Goal: Task Accomplishment & Management: Manage account settings

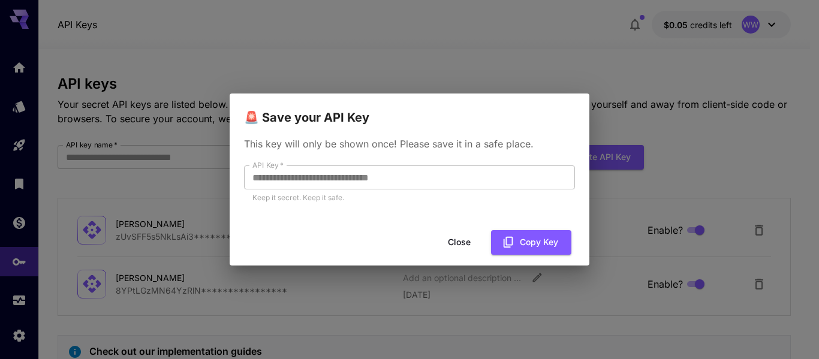
scroll to position [16, 0]
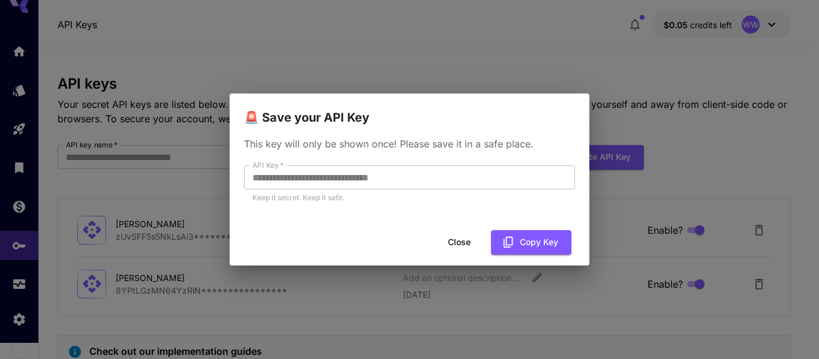
click at [461, 244] on button "Close" at bounding box center [459, 242] width 54 height 25
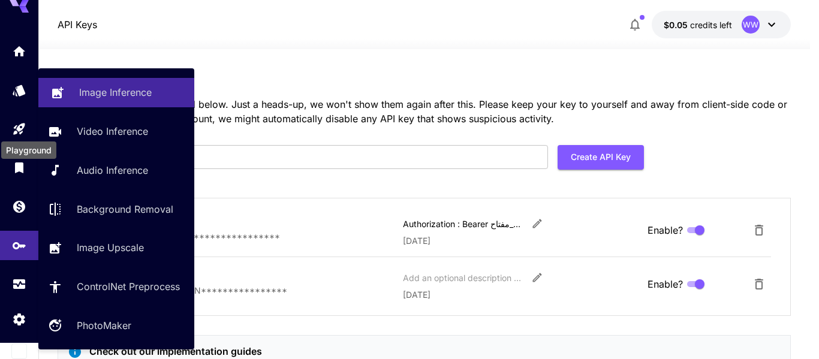
drag, startPoint x: 14, startPoint y: 120, endPoint x: 129, endPoint y: 94, distance: 118.0
click at [14, 120] on link at bounding box center [19, 129] width 38 height 29
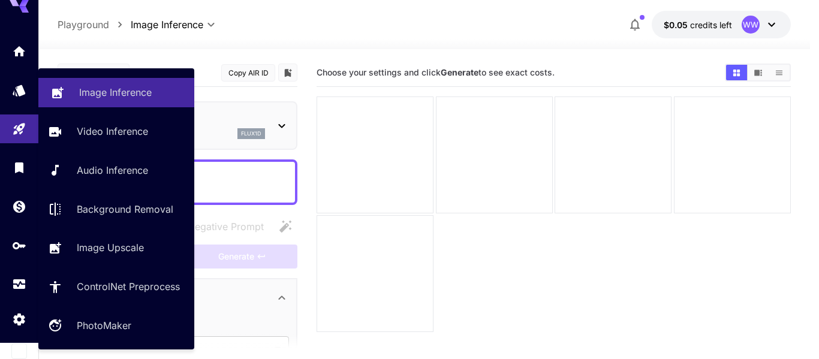
click at [129, 94] on p "Image Inference" at bounding box center [115, 92] width 73 height 14
click at [102, 91] on p "Image Inference" at bounding box center [115, 92] width 73 height 14
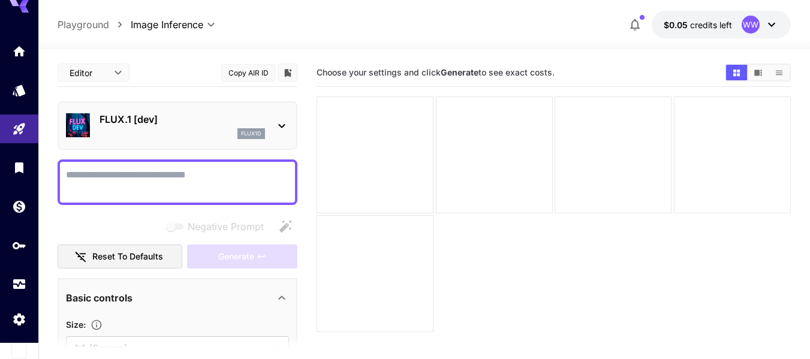
click at [20, 8] on icon at bounding box center [19, 2] width 19 height 19
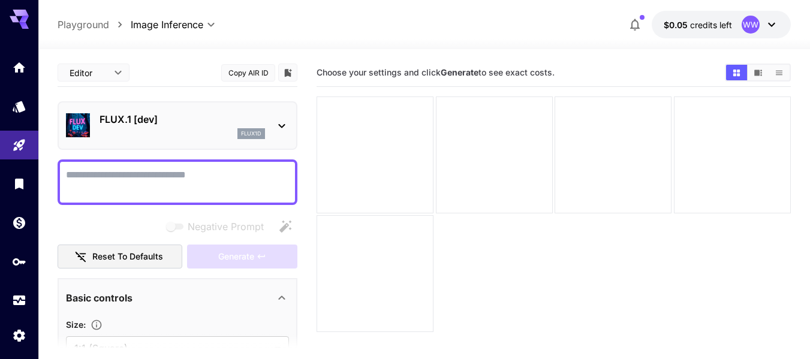
click at [23, 18] on icon at bounding box center [24, 19] width 10 height 7
click at [19, 73] on div "Home" at bounding box center [19, 86] width 35 height 27
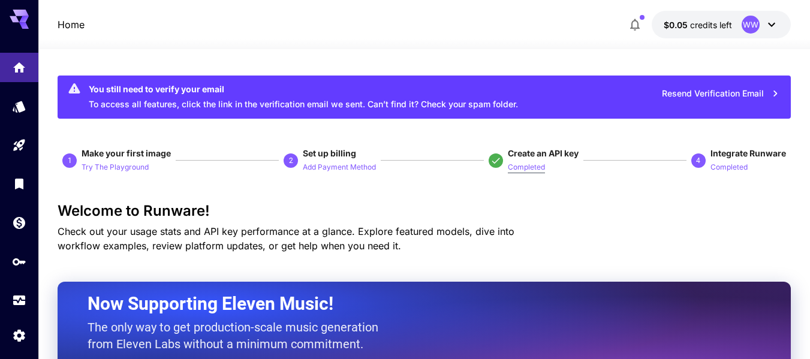
click at [542, 168] on p "Completed" at bounding box center [526, 167] width 37 height 11
click at [11, 260] on link at bounding box center [19, 261] width 38 height 29
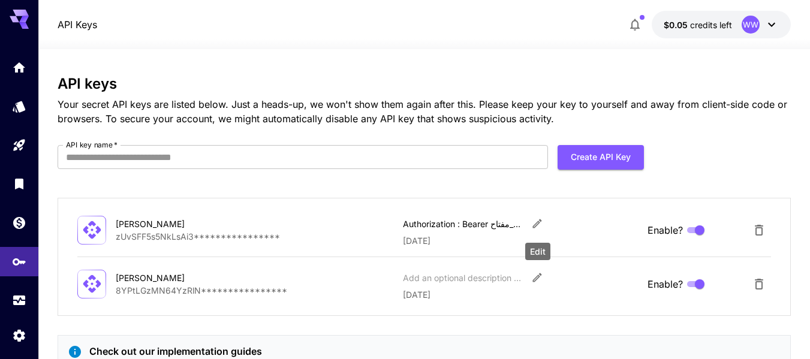
click at [532, 223] on icon "Edit" at bounding box center [537, 224] width 12 height 12
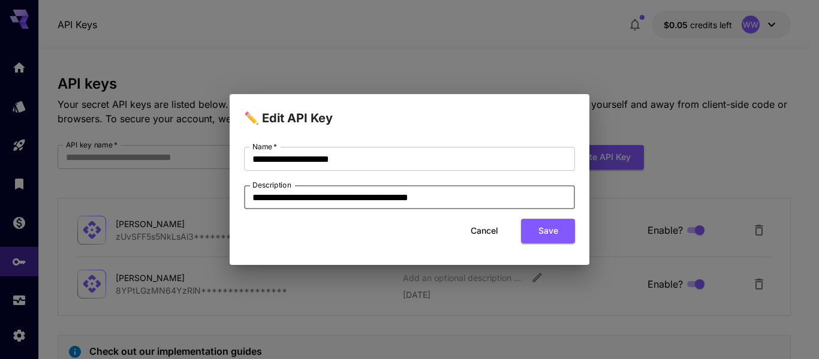
click at [337, 198] on input "**********" at bounding box center [409, 197] width 331 height 24
click at [363, 267] on div "**********" at bounding box center [409, 179] width 819 height 359
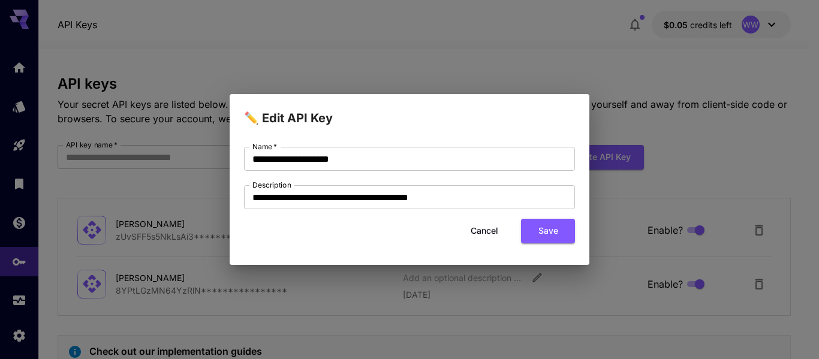
drag, startPoint x: 345, startPoint y: 294, endPoint x: 362, endPoint y: 286, distance: 18.2
click at [350, 293] on div "**********" at bounding box center [409, 179] width 819 height 359
click at [473, 232] on button "Cancel" at bounding box center [485, 231] width 54 height 25
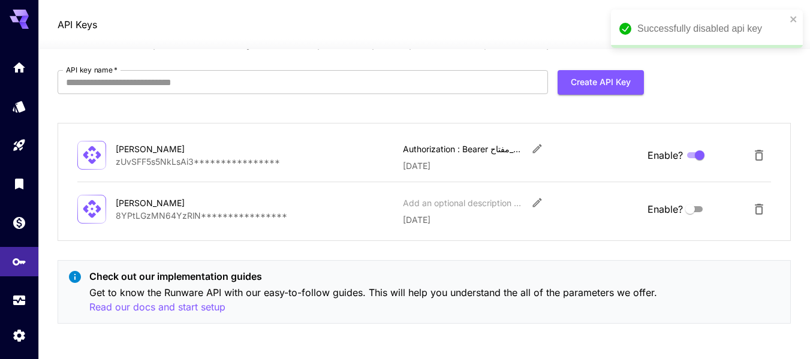
scroll to position [76, 0]
click at [539, 146] on icon "Edit" at bounding box center [537, 148] width 9 height 9
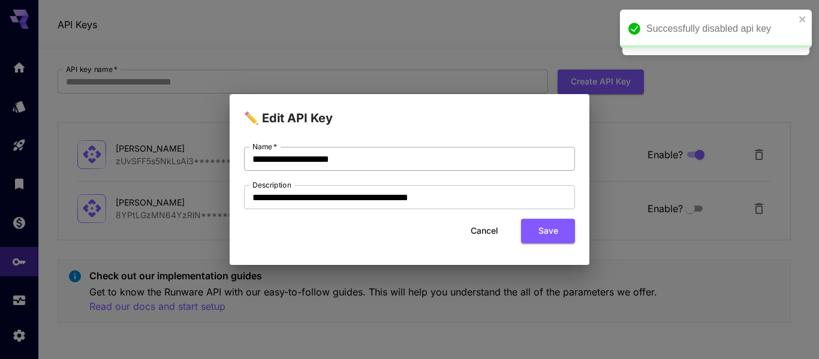
click at [458, 166] on input "**********" at bounding box center [409, 159] width 331 height 24
click at [425, 282] on div "**********" at bounding box center [409, 179] width 819 height 359
click at [223, 265] on div "**********" at bounding box center [409, 179] width 819 height 359
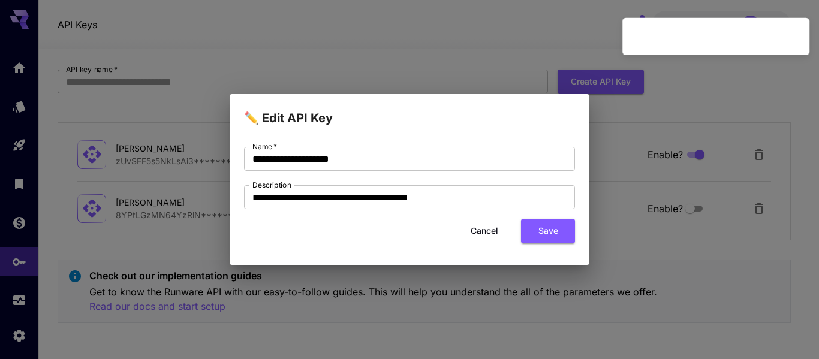
drag, startPoint x: 184, startPoint y: 182, endPoint x: 223, endPoint y: 91, distance: 99.7
click at [193, 155] on div "**********" at bounding box center [409, 179] width 819 height 359
click at [440, 67] on div "**********" at bounding box center [409, 179] width 819 height 359
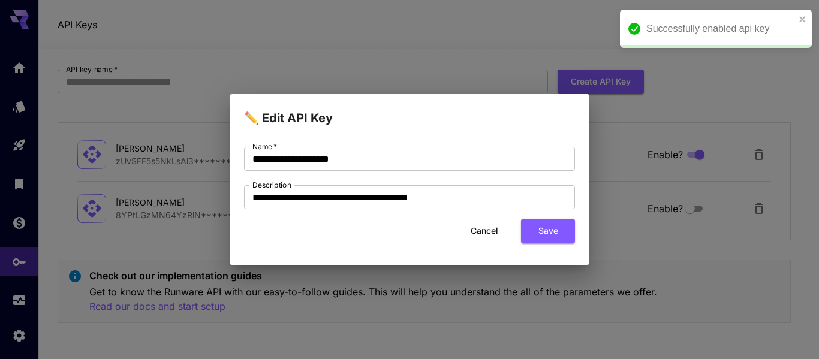
click at [445, 65] on div "**********" at bounding box center [409, 179] width 819 height 359
click at [486, 226] on button "Cancel" at bounding box center [485, 231] width 54 height 25
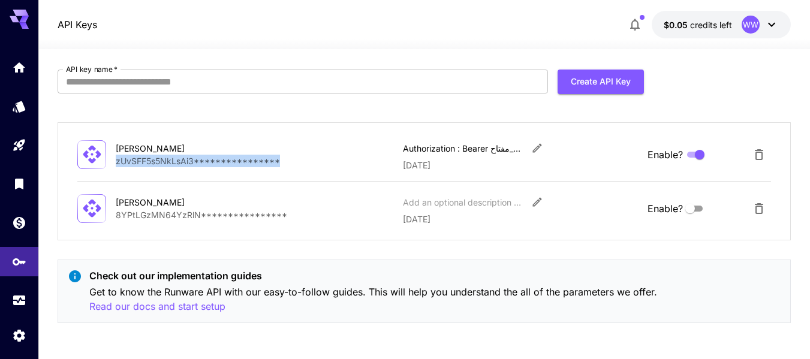
copy p "**********"
drag, startPoint x: 281, startPoint y: 158, endPoint x: 111, endPoint y: 168, distance: 170.0
click at [111, 168] on div "**********" at bounding box center [424, 154] width 694 height 34
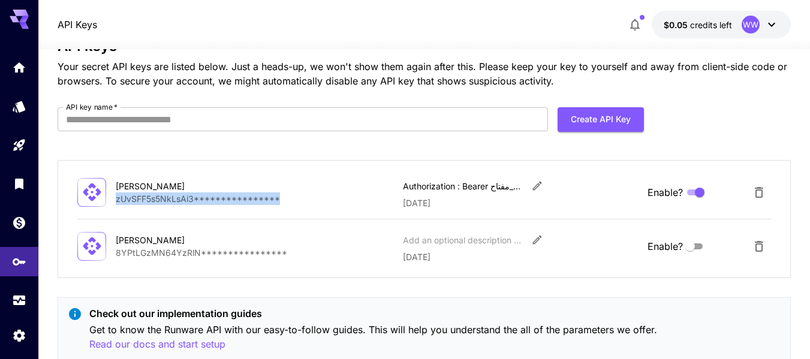
scroll to position [0, 0]
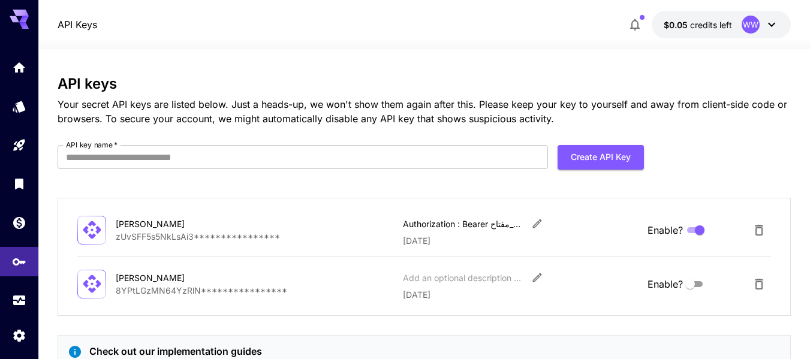
drag, startPoint x: 323, startPoint y: 252, endPoint x: 329, endPoint y: 245, distance: 9.0
click at [326, 247] on div "**********" at bounding box center [424, 257] width 733 height 118
click at [756, 228] on icon "Delete API Key" at bounding box center [759, 230] width 8 height 11
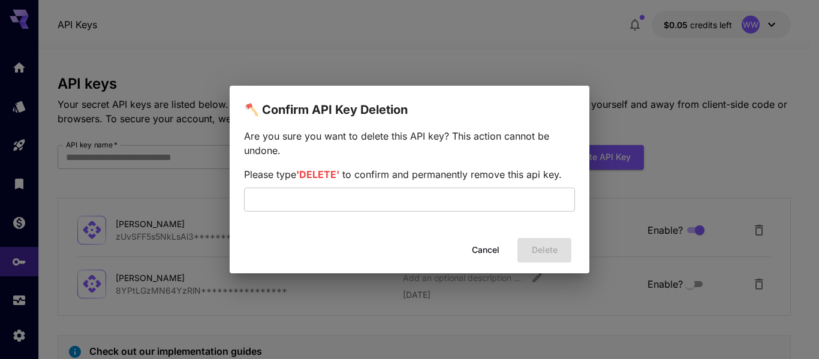
click at [546, 252] on div "Cancel Delete" at bounding box center [410, 250] width 360 height 34
click at [450, 201] on input "text" at bounding box center [409, 200] width 331 height 24
click at [317, 172] on span "'DELETE'" at bounding box center [317, 175] width 43 height 12
drag, startPoint x: 483, startPoint y: 253, endPoint x: 501, endPoint y: 254, distance: 18.6
click at [484, 253] on button "Cancel" at bounding box center [486, 250] width 54 height 25
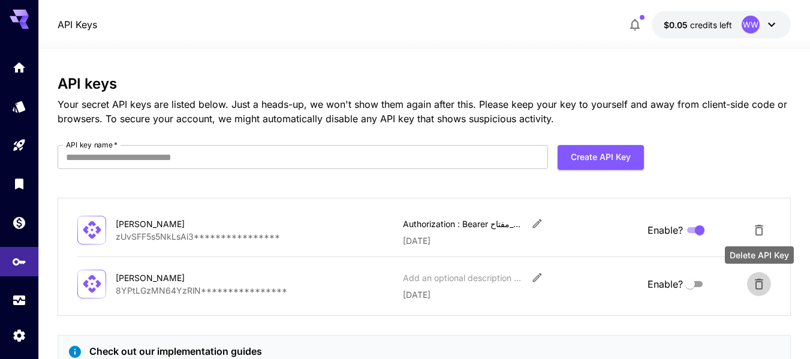
click at [758, 281] on icon "Delete API Key" at bounding box center [759, 284] width 8 height 11
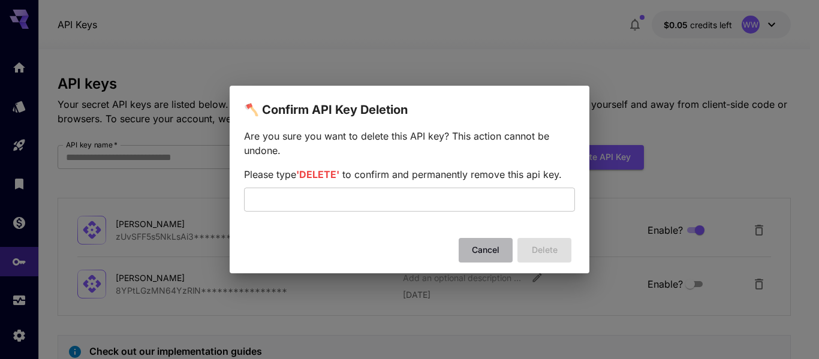
click at [484, 252] on button "Cancel" at bounding box center [486, 250] width 54 height 25
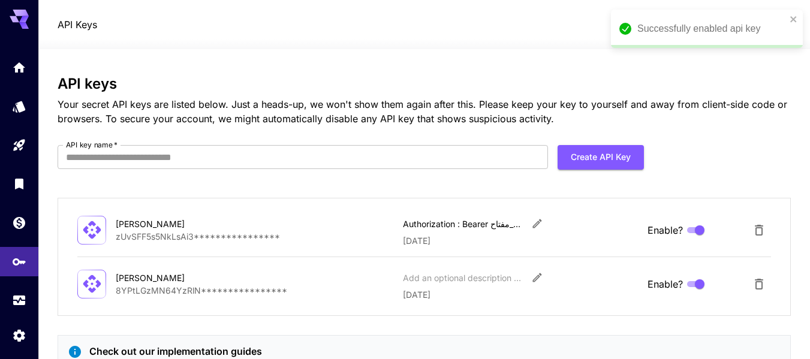
click at [192, 285] on p "**********" at bounding box center [255, 290] width 278 height 13
click at [191, 287] on p "**********" at bounding box center [255, 290] width 278 height 13
click at [190, 287] on p "**********" at bounding box center [255, 290] width 278 height 13
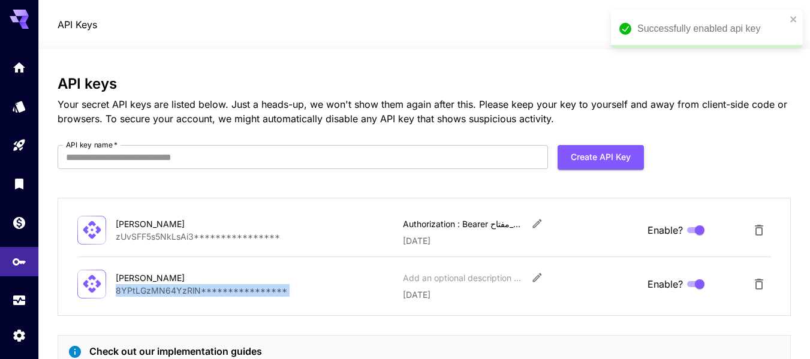
click at [190, 287] on p "**********" at bounding box center [255, 290] width 278 height 13
click at [221, 60] on div "**********" at bounding box center [424, 242] width 733 height 386
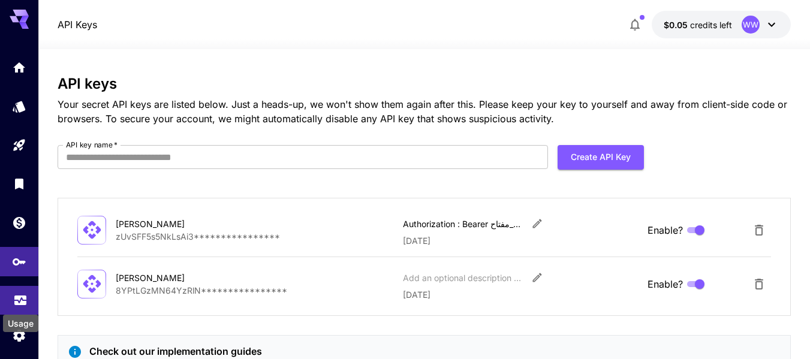
click at [26, 302] on icon "Usage" at bounding box center [20, 297] width 14 height 14
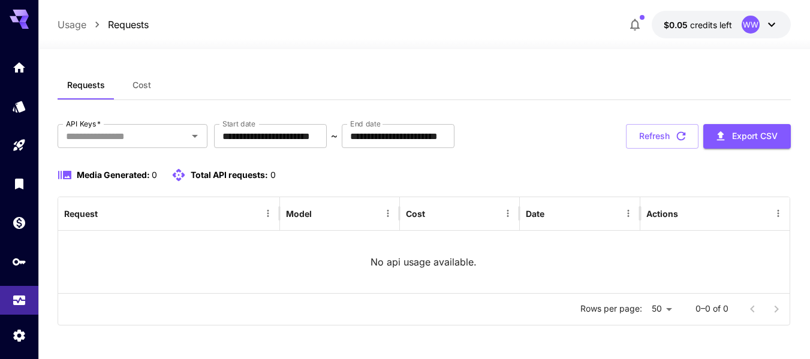
scroll to position [7, 0]
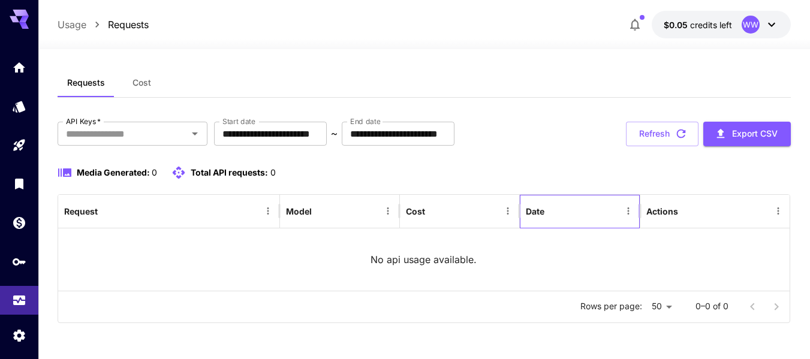
click at [555, 220] on div "Date" at bounding box center [573, 211] width 94 height 33
click at [450, 214] on div "Cost" at bounding box center [453, 211] width 94 height 33
click at [329, 217] on div at bounding box center [321, 211] width 17 height 17
drag, startPoint x: 176, startPoint y: 215, endPoint x: 200, endPoint y: 209, distance: 24.7
click at [178, 214] on div "Request" at bounding box center [161, 211] width 195 height 33
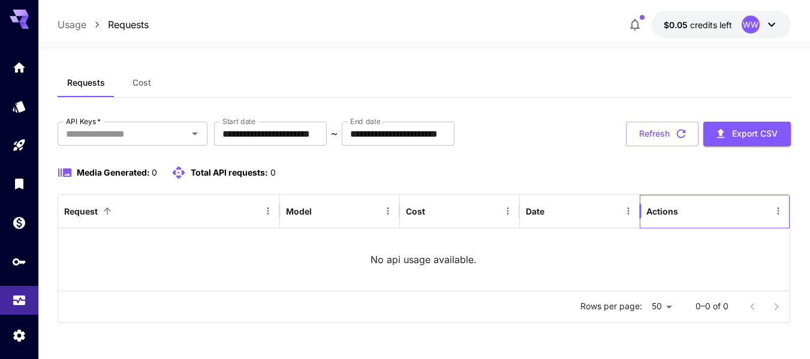
click at [668, 210] on div "Actions" at bounding box center [663, 211] width 32 height 10
click at [656, 136] on button "Refresh" at bounding box center [662, 134] width 73 height 25
click at [754, 139] on button "Export CSV" at bounding box center [748, 134] width 88 height 25
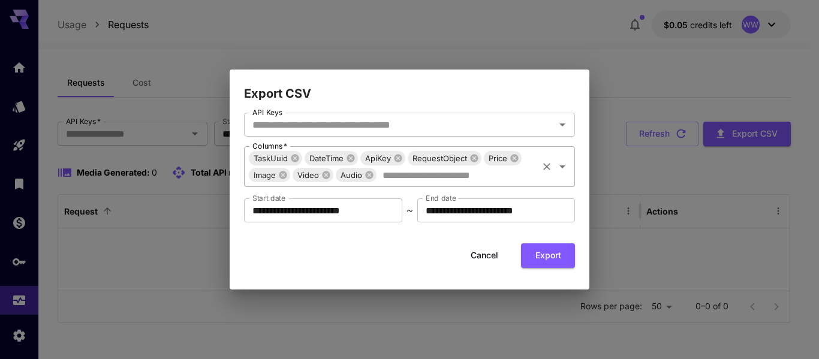
click at [261, 176] on span "Image" at bounding box center [265, 176] width 32 height 14
click at [546, 252] on button "Export" at bounding box center [548, 255] width 54 height 25
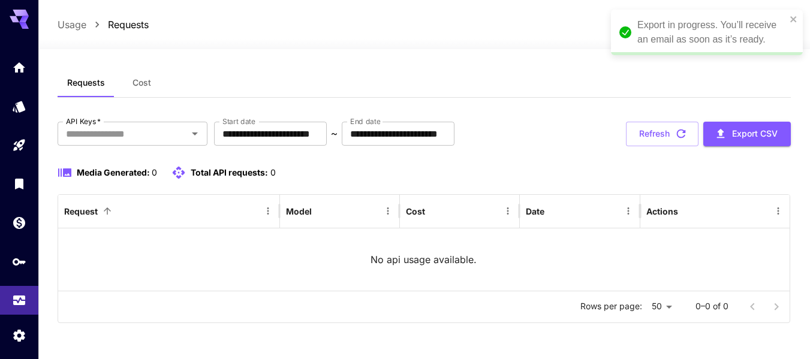
scroll to position [0, 0]
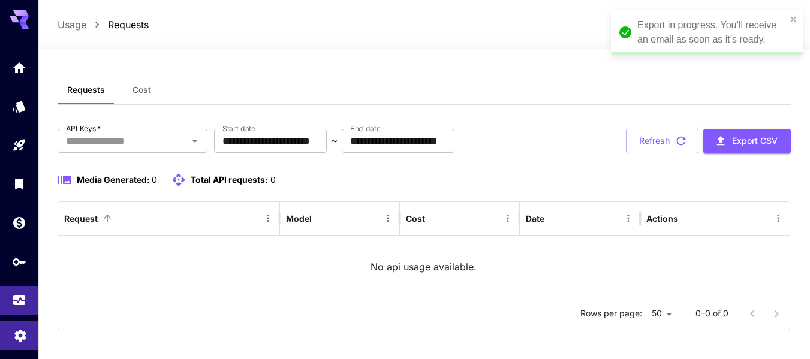
click at [11, 340] on link at bounding box center [19, 335] width 38 height 29
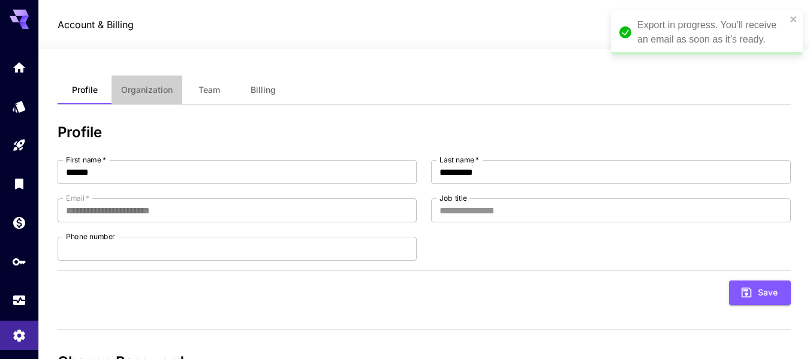
click at [158, 92] on span "Organization" at bounding box center [147, 90] width 52 height 11
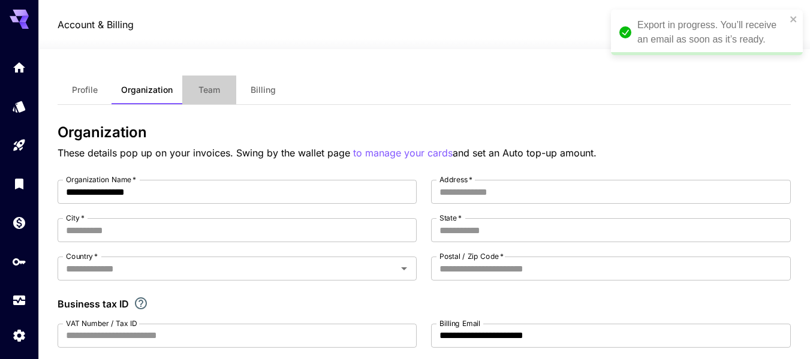
click at [221, 95] on button "Team" at bounding box center [209, 90] width 54 height 29
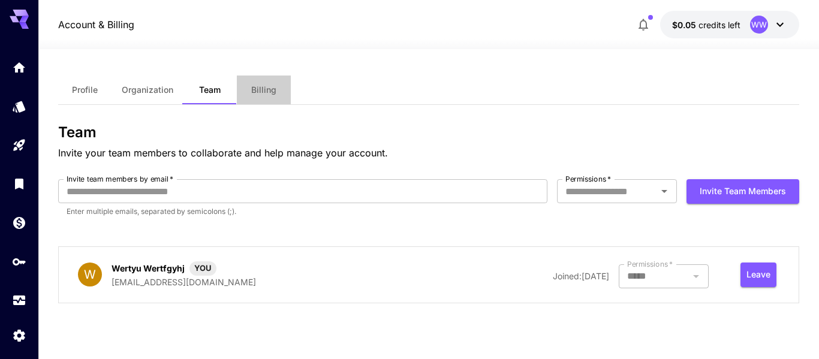
click at [276, 94] on button "Billing" at bounding box center [264, 90] width 54 height 29
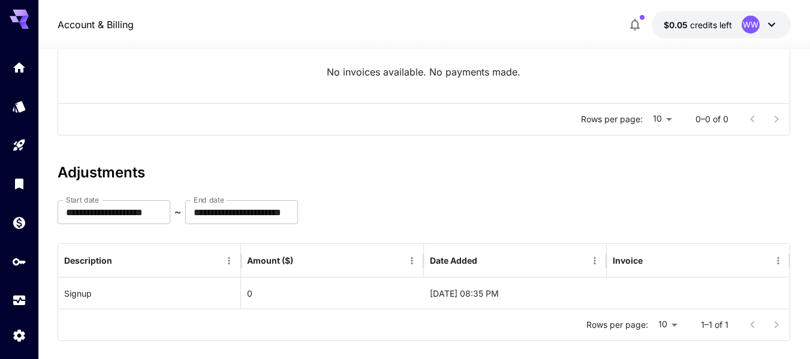
scroll to position [215, 0]
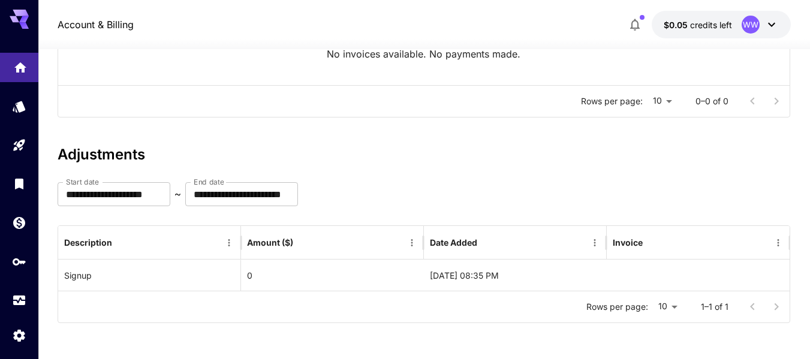
click at [6, 65] on link at bounding box center [19, 67] width 38 height 29
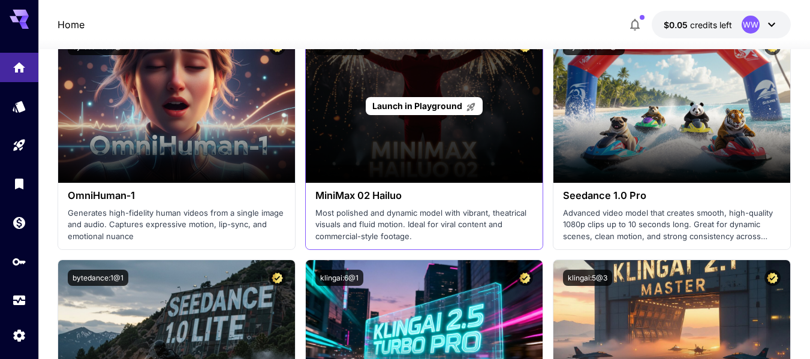
scroll to position [455, 0]
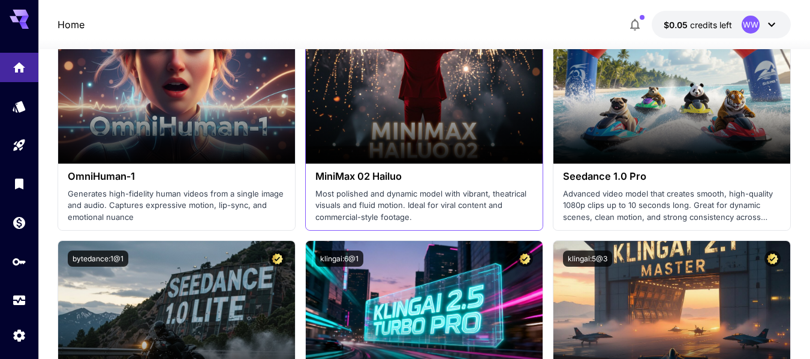
click at [387, 186] on div "MiniMax 02 Hailuo Most polished and dynamic model with vibrant, theatrical visu…" at bounding box center [424, 197] width 237 height 67
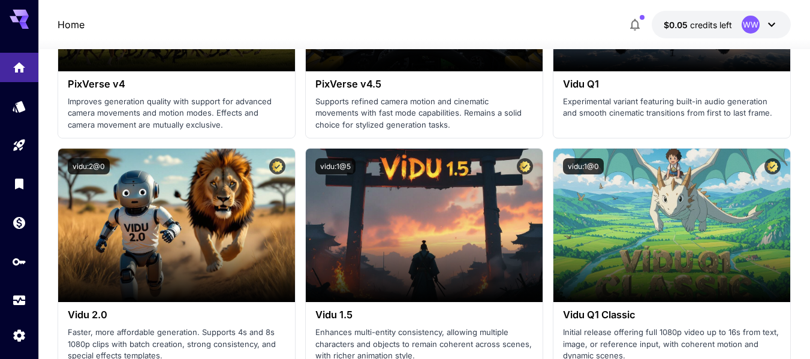
scroll to position [1894, 0]
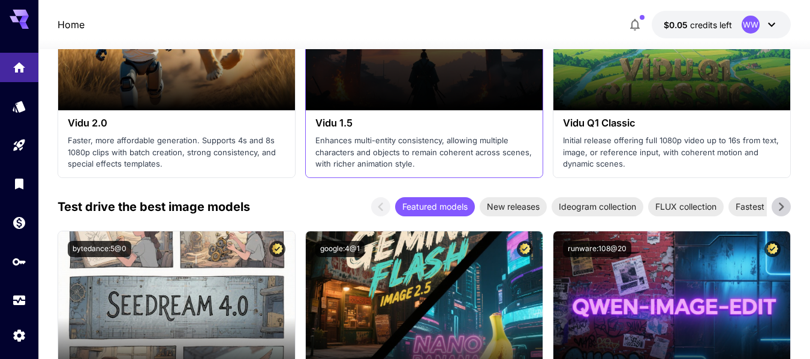
click at [360, 89] on div "Launch in Playground" at bounding box center [424, 34] width 237 height 154
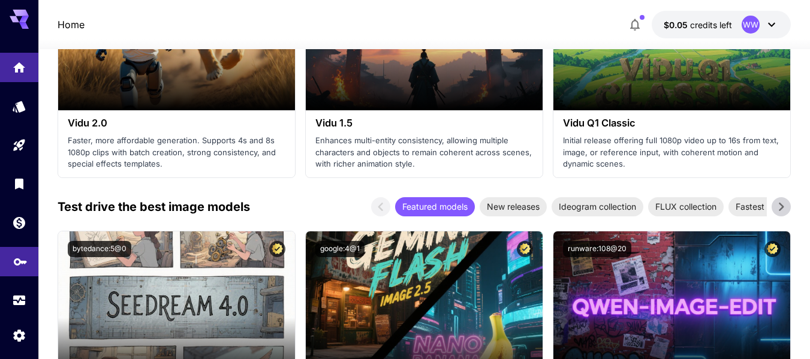
click at [11, 258] on link at bounding box center [19, 261] width 38 height 29
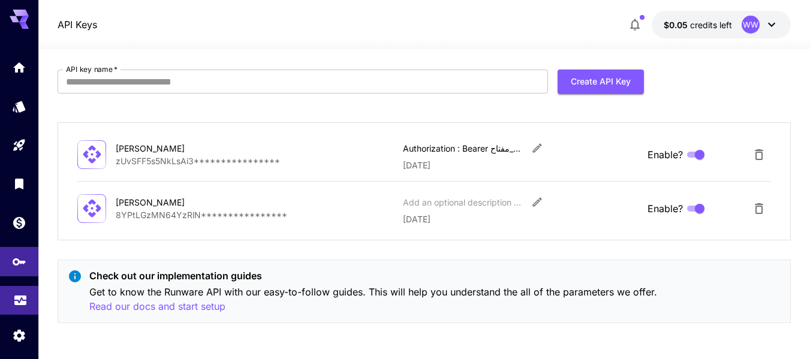
click at [23, 311] on link at bounding box center [19, 300] width 38 height 29
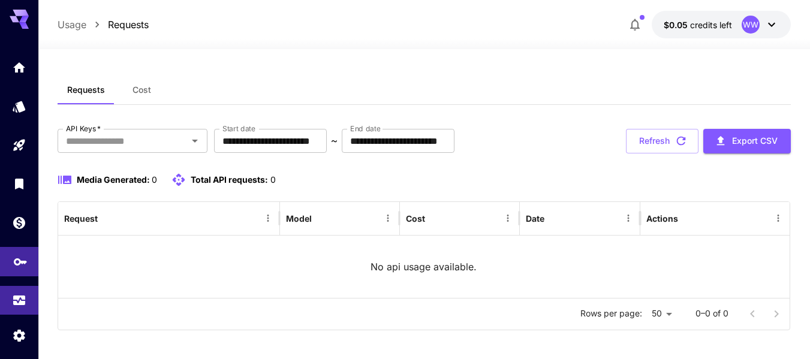
click at [15, 267] on link at bounding box center [19, 261] width 38 height 29
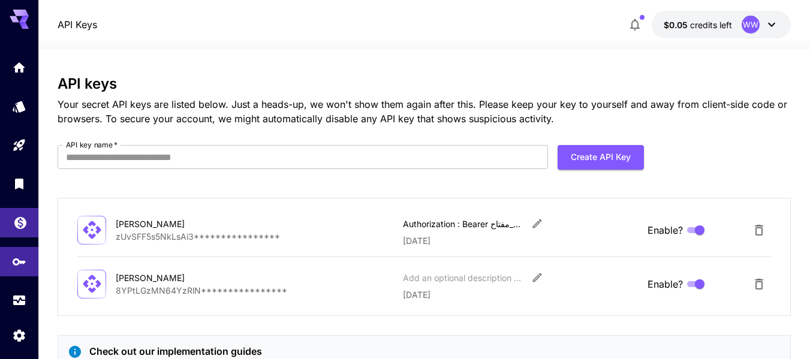
click at [18, 229] on link at bounding box center [19, 222] width 38 height 29
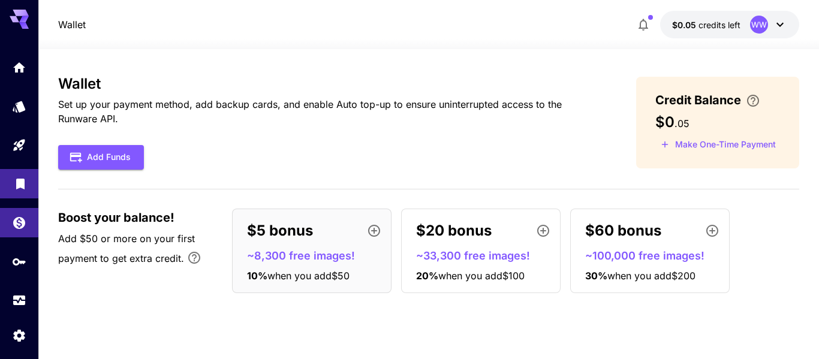
click at [15, 188] on icon "Library" at bounding box center [20, 180] width 14 height 14
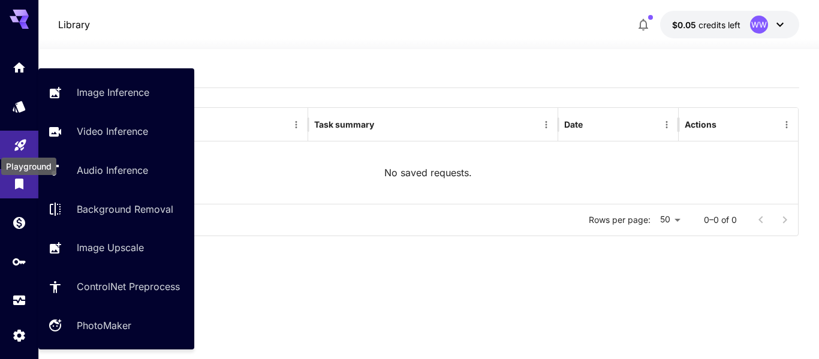
click at [15, 135] on div "Playground" at bounding box center [20, 141] width 14 height 15
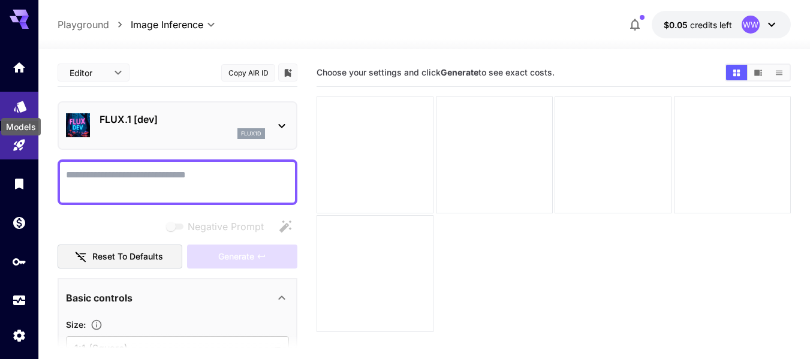
click at [14, 101] on icon "Models" at bounding box center [20, 102] width 14 height 14
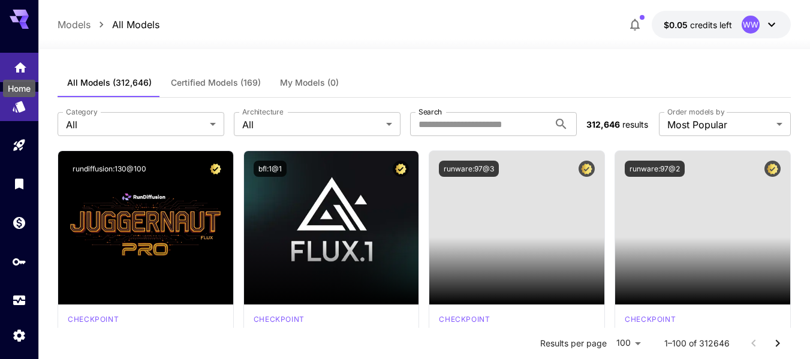
click at [17, 63] on icon "Home" at bounding box center [20, 64] width 12 height 10
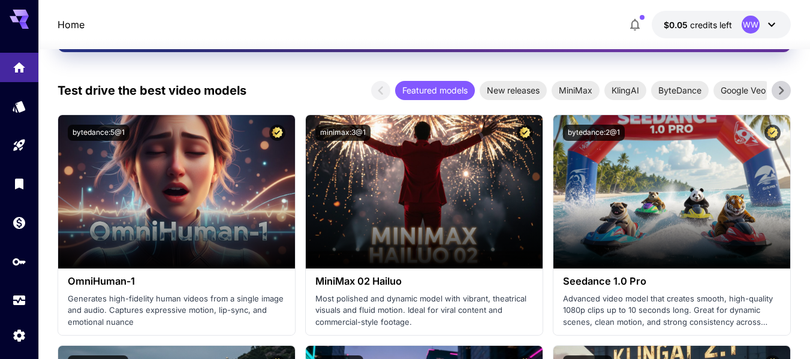
scroll to position [420, 0]
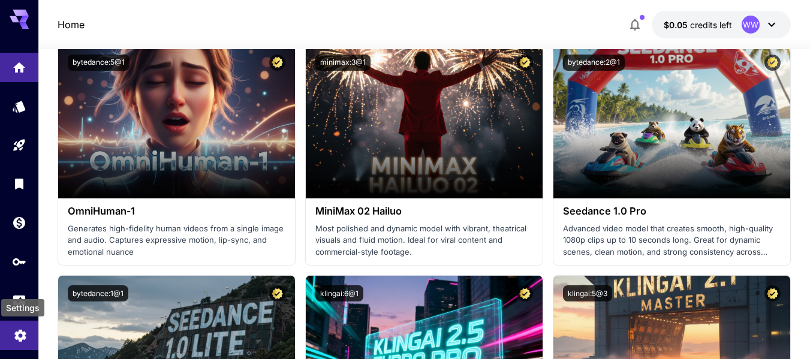
click at [25, 335] on icon "Settings" at bounding box center [19, 332] width 11 height 12
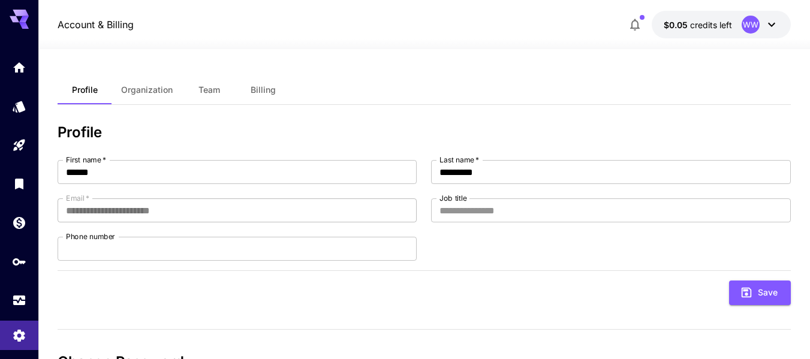
click at [152, 83] on button "Organization" at bounding box center [147, 90] width 71 height 29
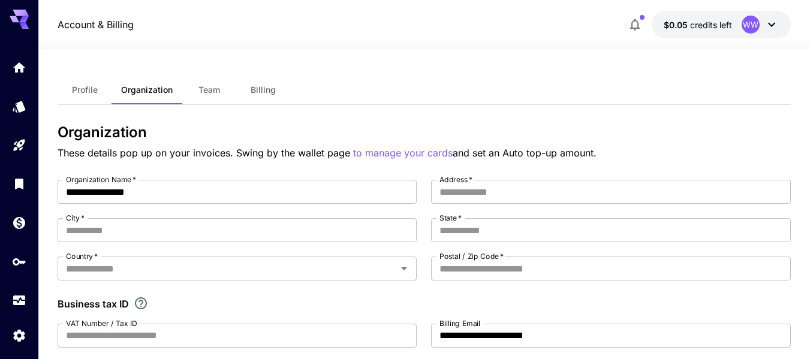
click at [217, 85] on span "Team" at bounding box center [210, 90] width 22 height 11
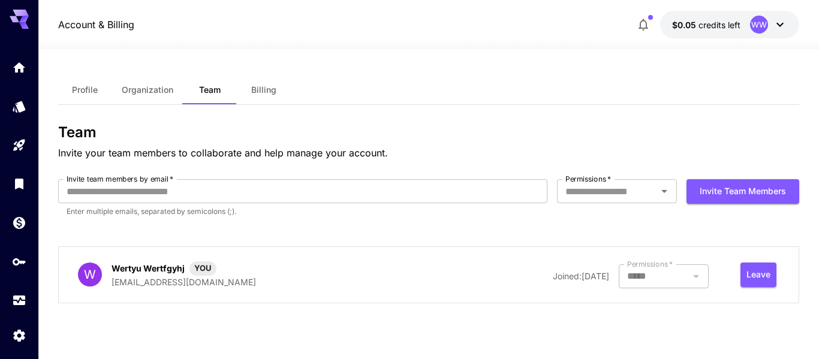
click at [267, 88] on span "Billing" at bounding box center [263, 90] width 25 height 11
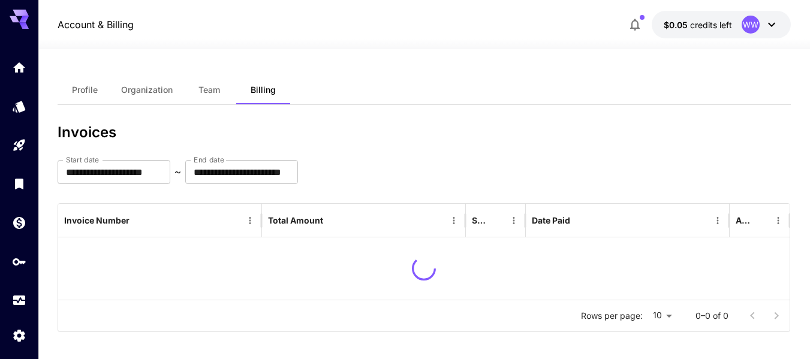
click at [226, 90] on button "Team" at bounding box center [209, 90] width 54 height 29
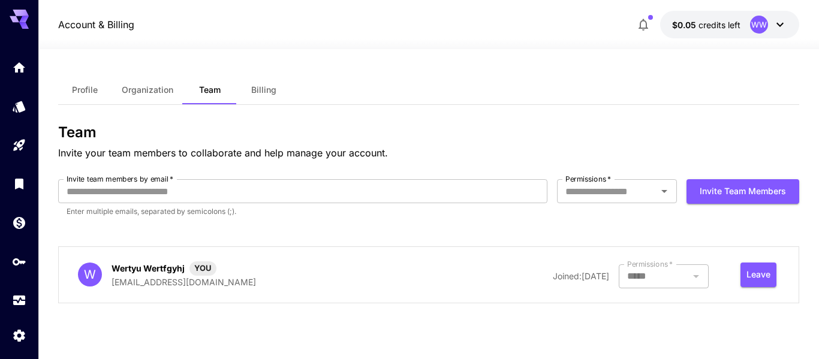
click at [287, 178] on div "Team Invite your team members to collaborate and help manage your account. Invi…" at bounding box center [429, 218] width 742 height 189
click at [742, 193] on button "Invite team members" at bounding box center [743, 191] width 113 height 25
click at [18, 258] on icon "API Keys" at bounding box center [20, 258] width 14 height 14
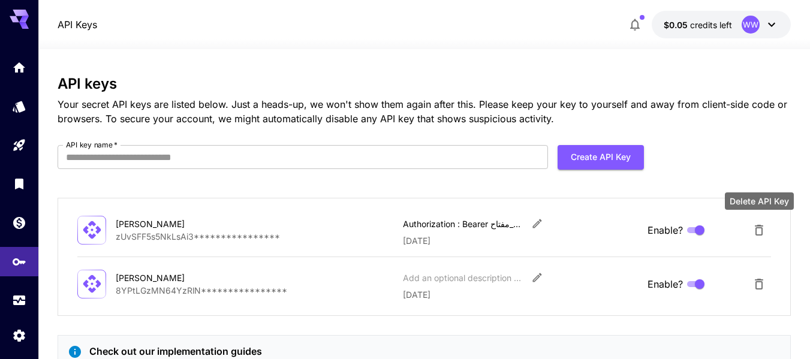
click at [766, 232] on icon "Delete API Key" at bounding box center [759, 230] width 14 height 14
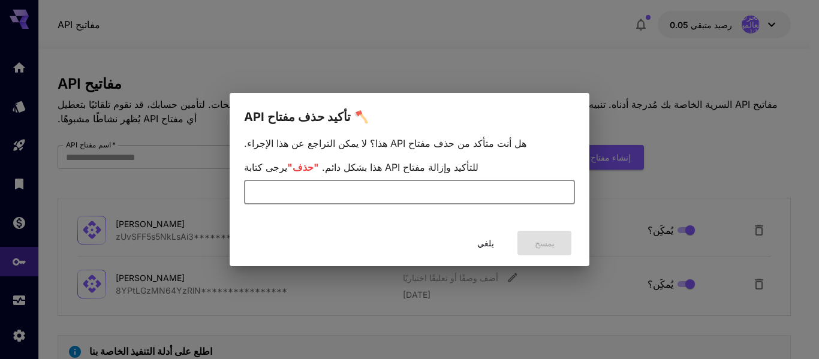
click at [329, 189] on input "text" at bounding box center [409, 193] width 331 height 24
click at [315, 185] on input "text" at bounding box center [409, 193] width 331 height 24
type input "*"
click at [491, 242] on font "يلغي" at bounding box center [485, 243] width 17 height 10
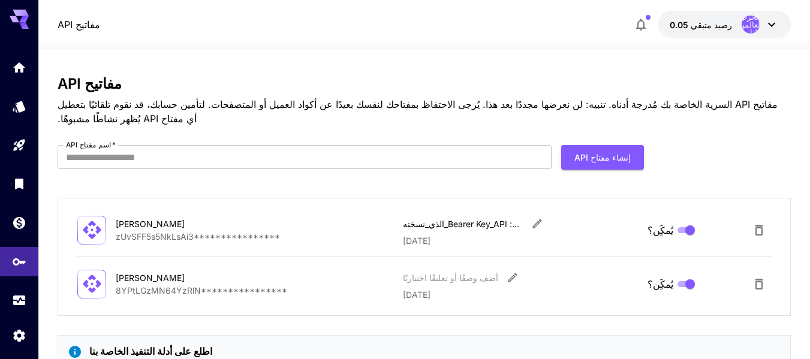
scroll to position [47, 0]
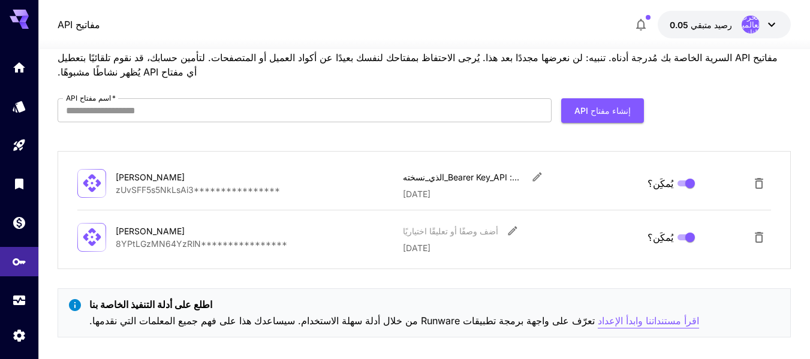
click at [598, 315] on font "اقرأ مستنداتنا وابدأ الإعداد" at bounding box center [648, 321] width 101 height 12
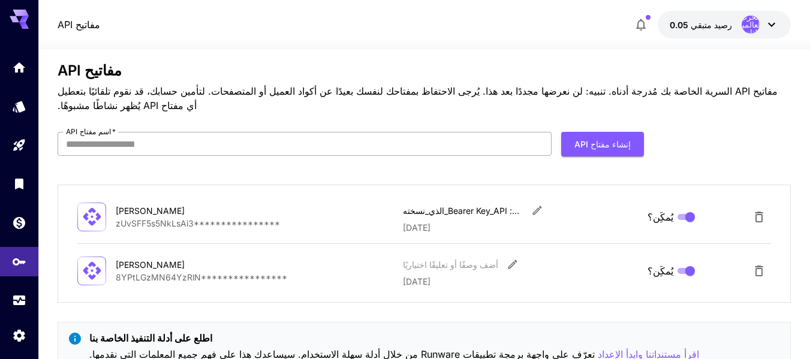
scroll to position [0, 0]
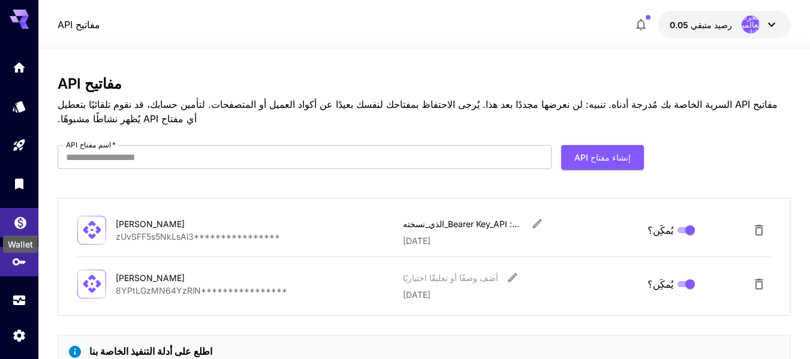
click at [19, 224] on icon "محفظة" at bounding box center [20, 219] width 14 height 14
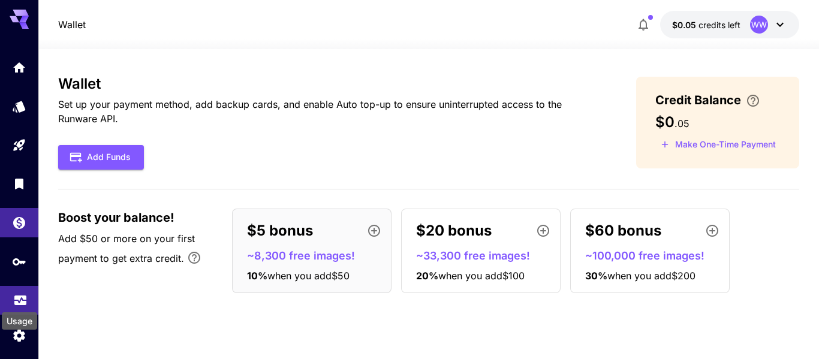
click at [18, 297] on icon "Usage" at bounding box center [20, 297] width 14 height 14
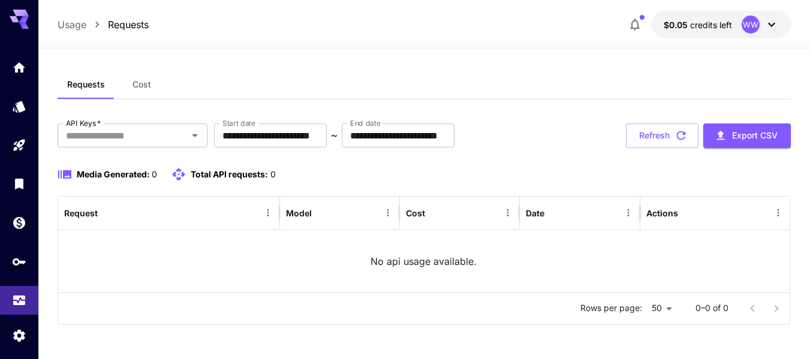
scroll to position [7, 0]
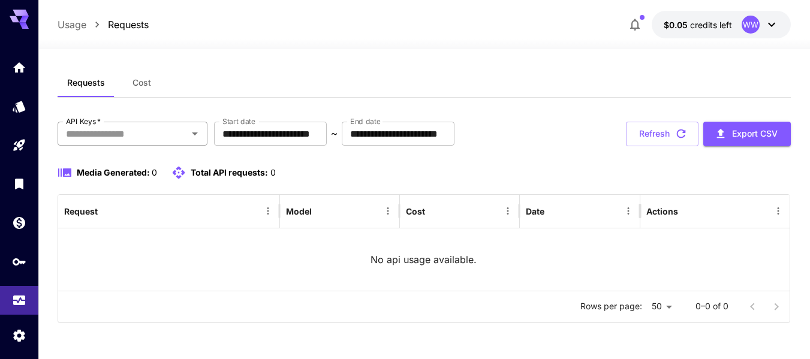
click at [100, 134] on input "API Keys   *" at bounding box center [122, 133] width 123 height 17
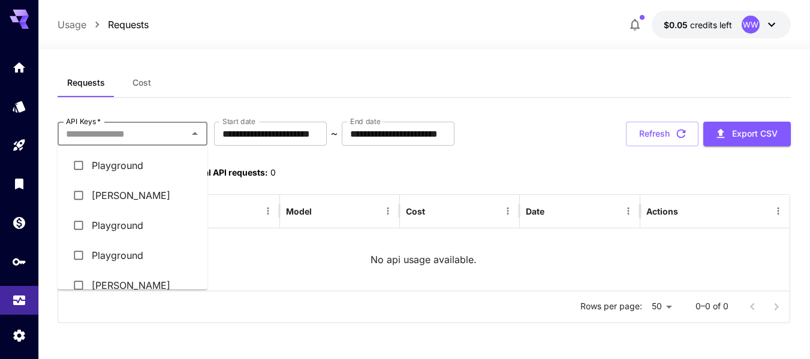
click at [128, 168] on li "Playground" at bounding box center [133, 166] width 150 height 30
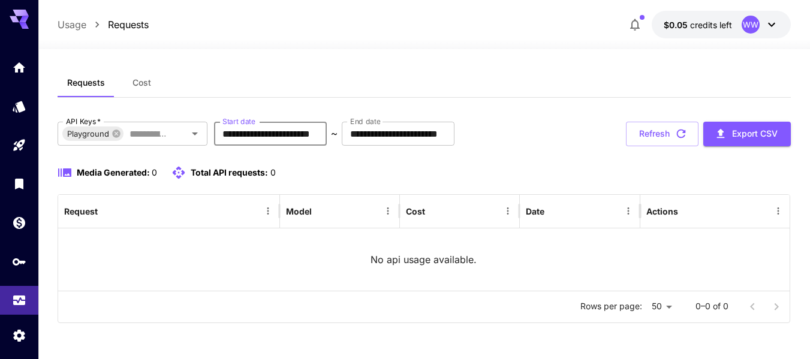
click at [286, 136] on input "**********" at bounding box center [270, 134] width 113 height 24
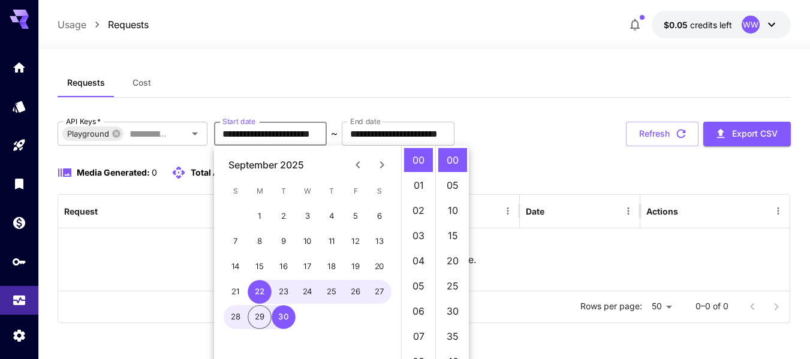
click at [515, 170] on div "Media Generated: 0 Total API requests: 0" at bounding box center [424, 173] width 733 height 14
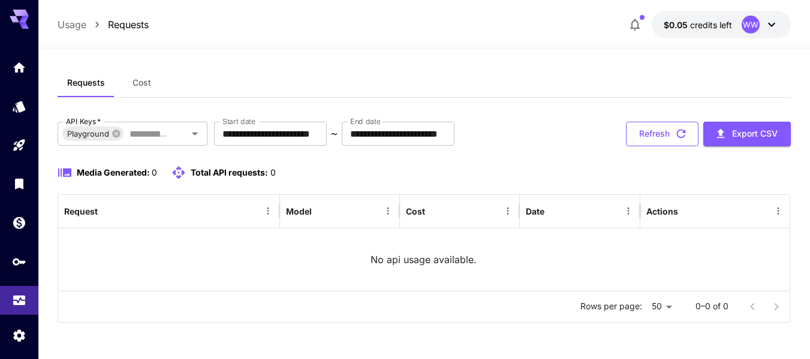
click at [668, 129] on button "Refresh" at bounding box center [662, 134] width 73 height 25
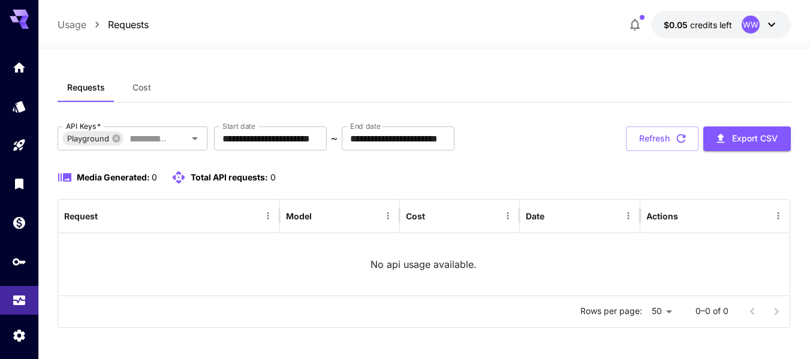
scroll to position [0, 0]
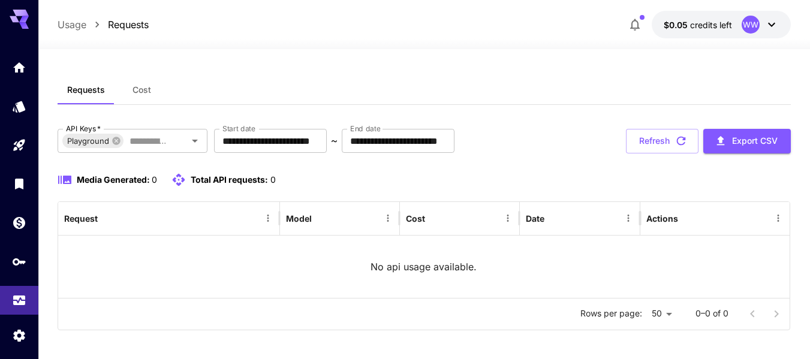
click at [745, 27] on div "WW" at bounding box center [751, 25] width 18 height 18
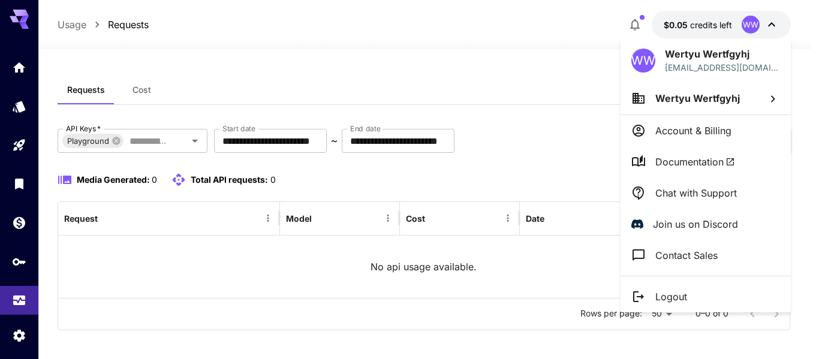
click at [712, 159] on span "Documentation" at bounding box center [696, 162] width 80 height 14
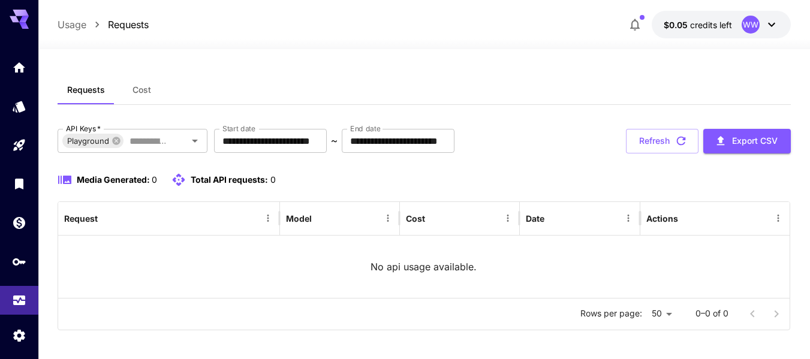
click at [754, 31] on div "WW" at bounding box center [751, 25] width 18 height 18
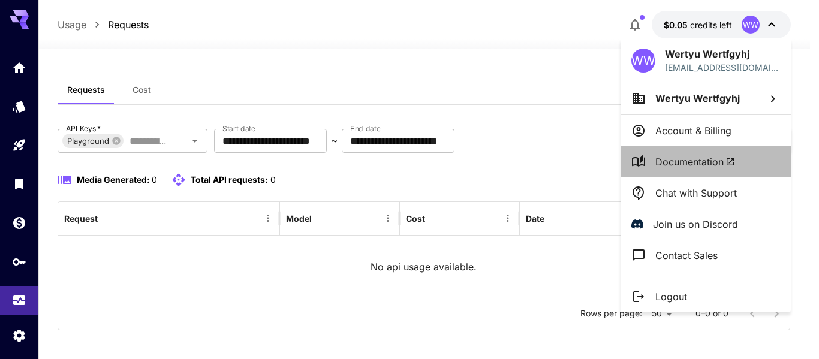
click at [710, 158] on span "Documentation" at bounding box center [696, 162] width 80 height 14
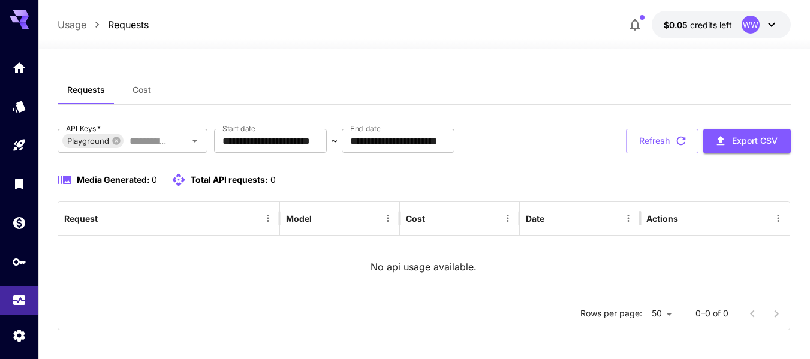
click at [763, 20] on div "WW" at bounding box center [760, 25] width 37 height 18
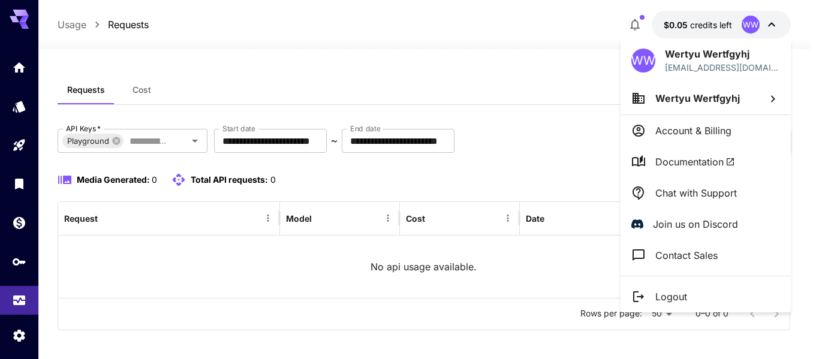
click at [710, 159] on span "Documentation" at bounding box center [696, 162] width 80 height 14
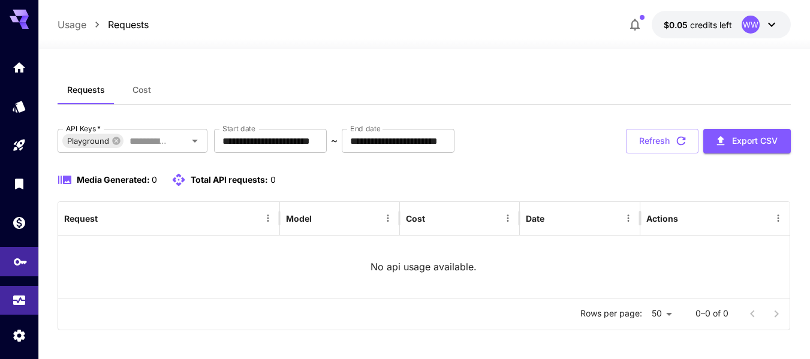
click at [14, 270] on link at bounding box center [19, 261] width 38 height 29
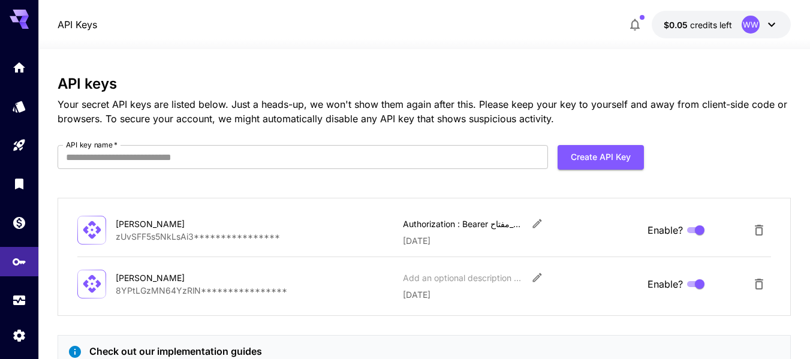
click at [178, 293] on p "**********" at bounding box center [255, 290] width 278 height 13
copy p "**********"
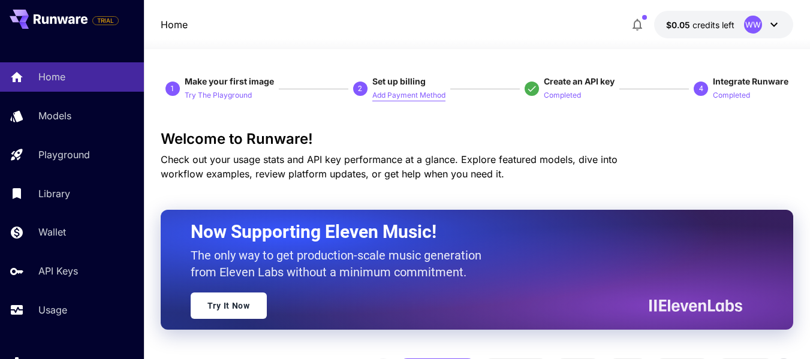
click at [393, 92] on p "Add Payment Method" at bounding box center [408, 95] width 73 height 11
click at [734, 94] on p "Completed" at bounding box center [731, 95] width 37 height 11
click at [733, 95] on p "Completed" at bounding box center [731, 95] width 37 height 11
click at [560, 98] on p "Completed" at bounding box center [562, 95] width 37 height 11
click at [226, 97] on p "Try The Playground" at bounding box center [218, 95] width 67 height 11
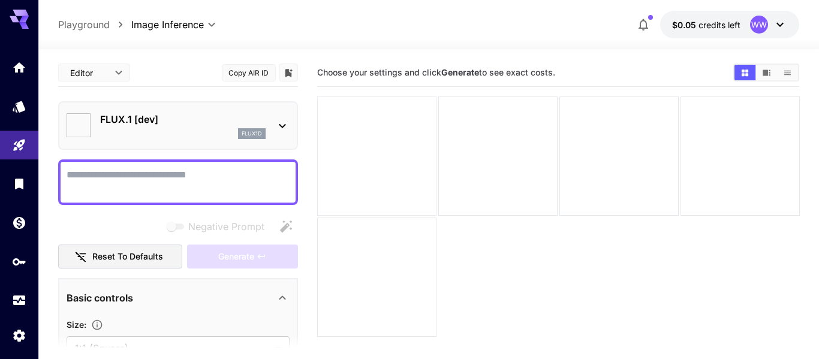
type input "**********"
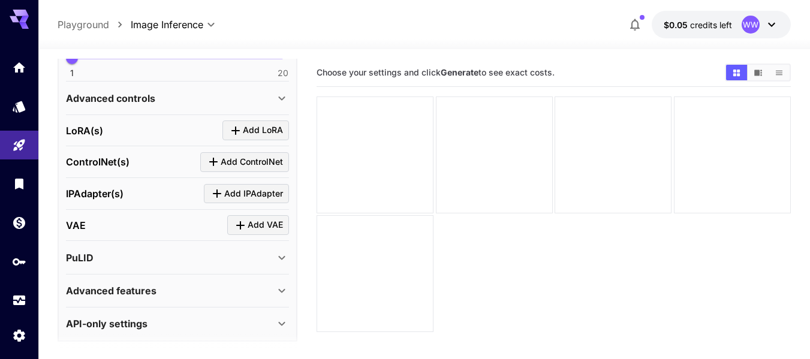
scroll to position [428, 0]
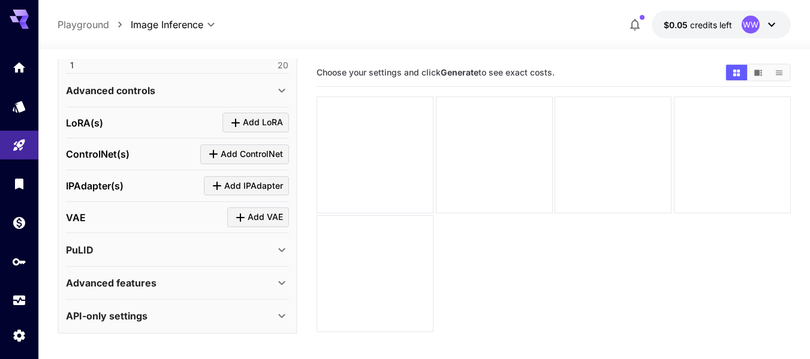
click at [223, 305] on div "API-only settings" at bounding box center [177, 316] width 223 height 29
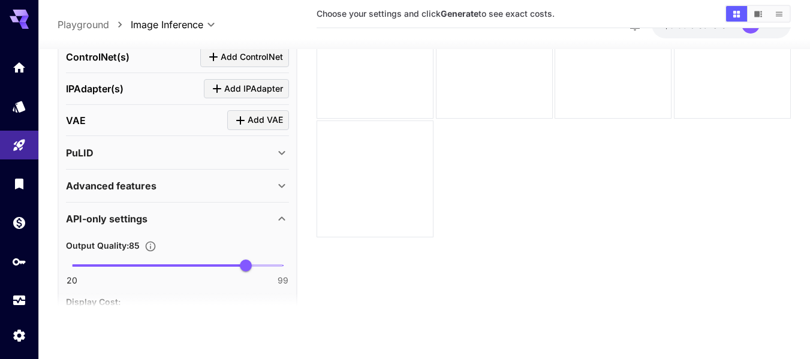
scroll to position [447, 0]
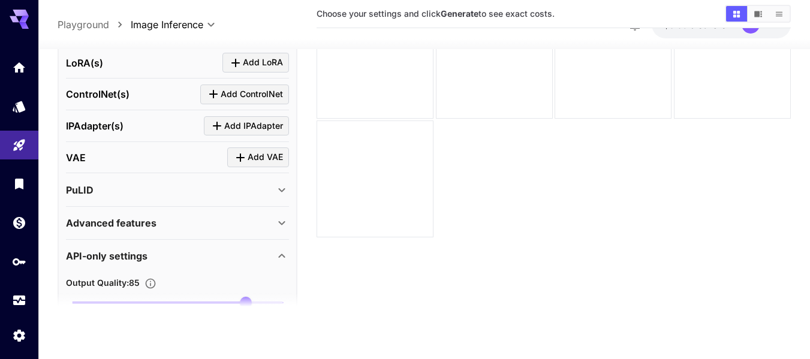
click at [229, 183] on div "PuLID" at bounding box center [170, 190] width 209 height 14
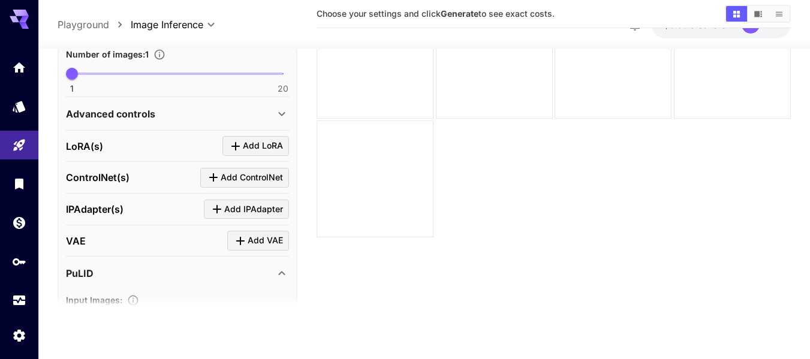
scroll to position [327, 0]
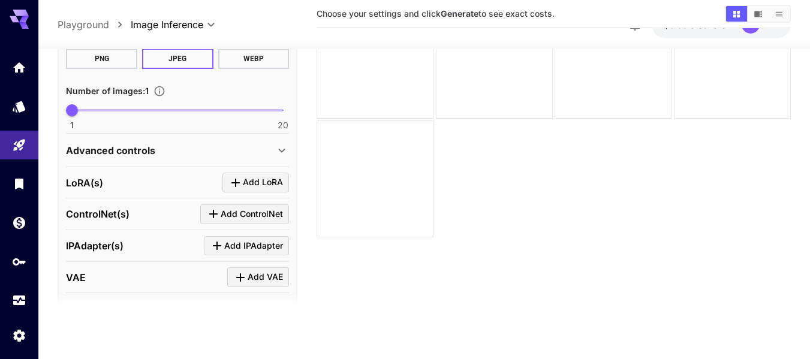
click at [185, 175] on div "LoRA(s) Add LoRA" at bounding box center [177, 183] width 223 height 20
